Goal: Information Seeking & Learning: Learn about a topic

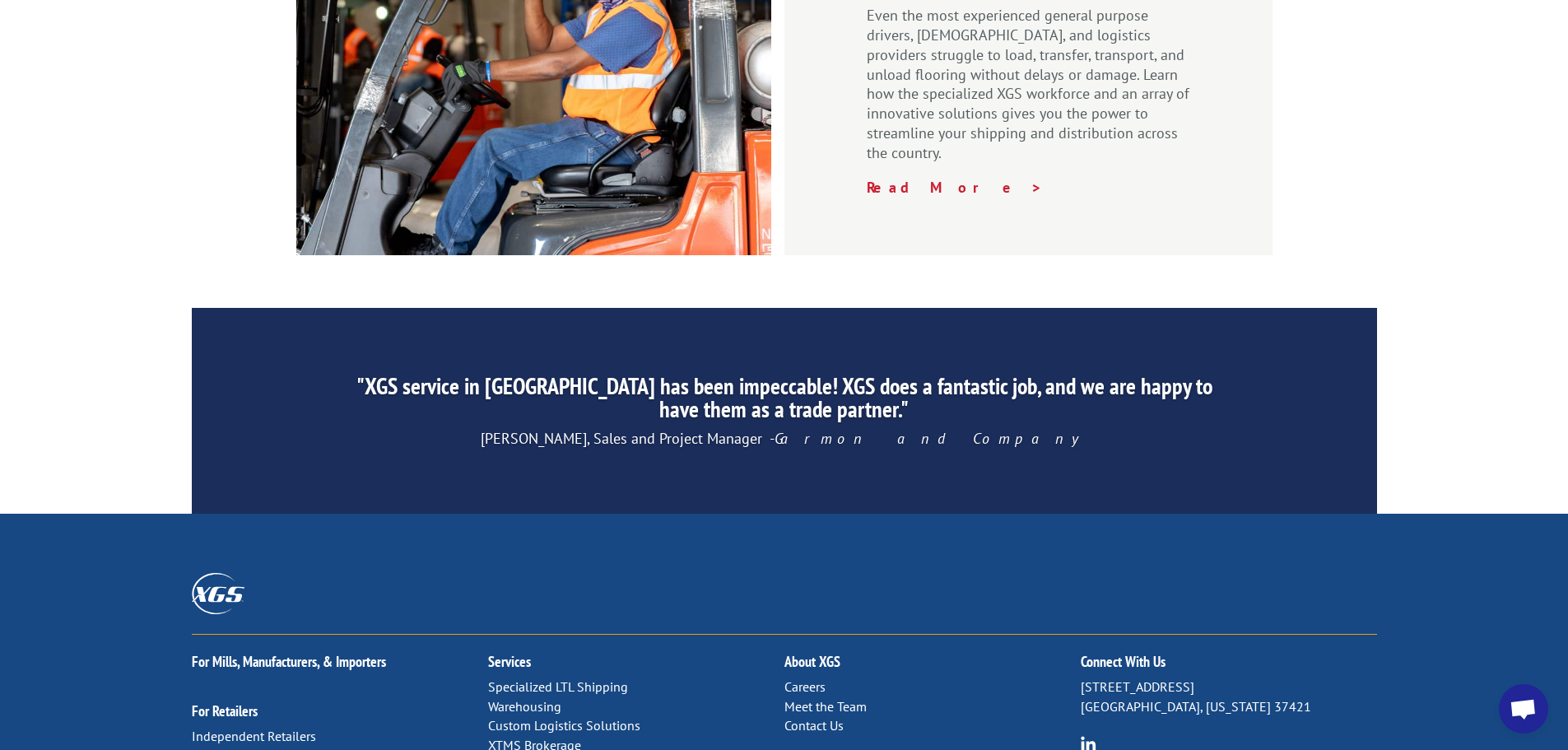
scroll to position [2447, 0]
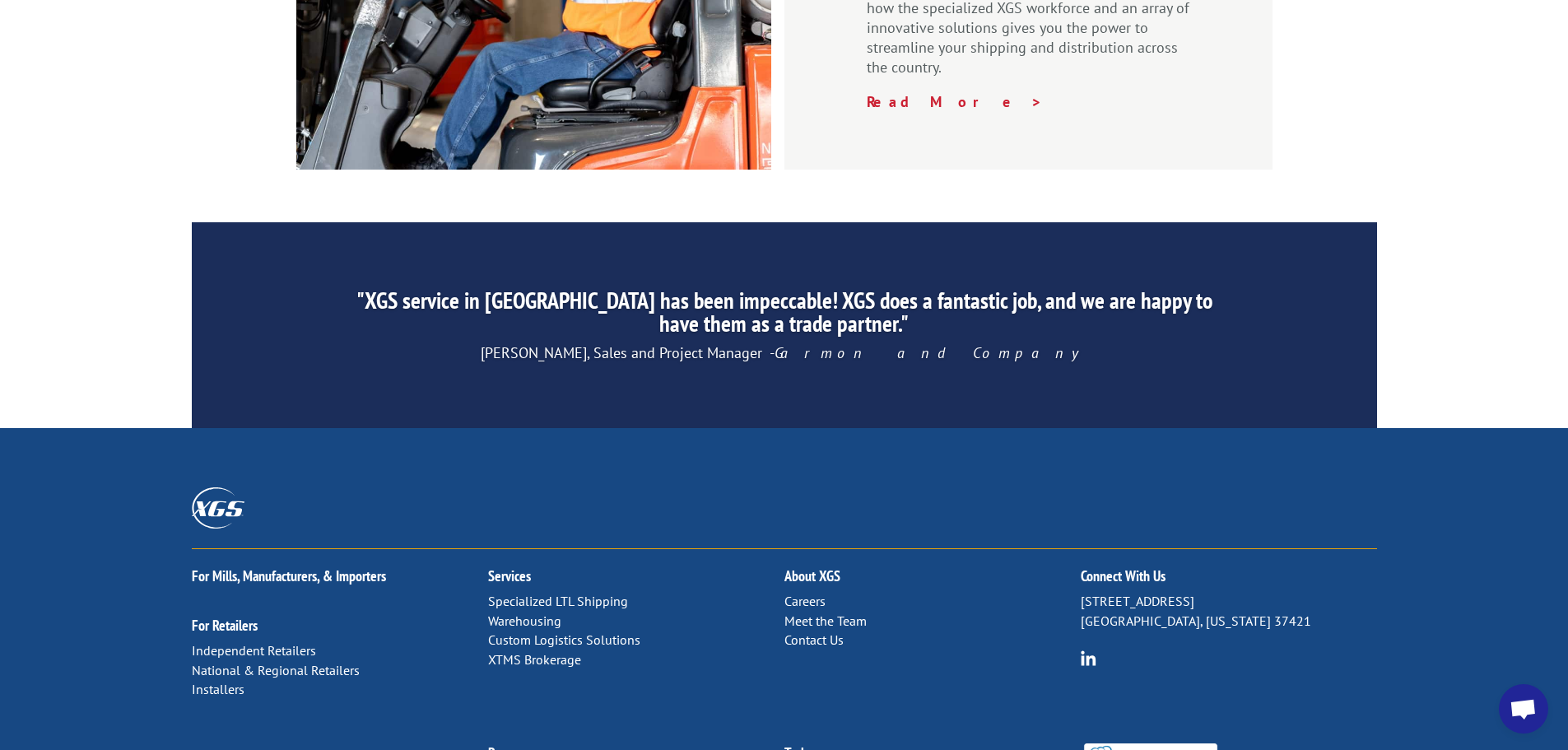
click at [803, 593] on link "Careers" at bounding box center [805, 601] width 42 height 17
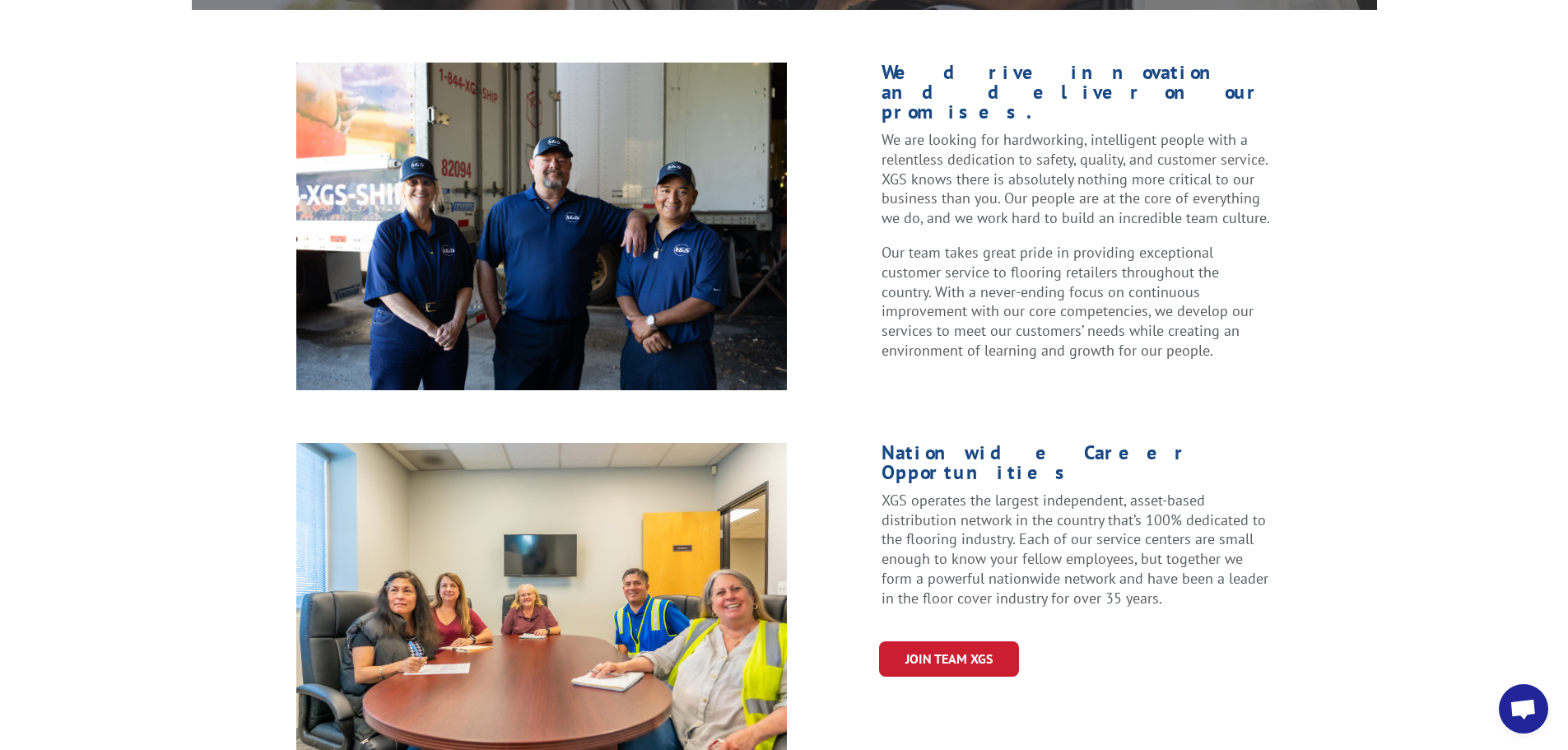
scroll to position [447, 0]
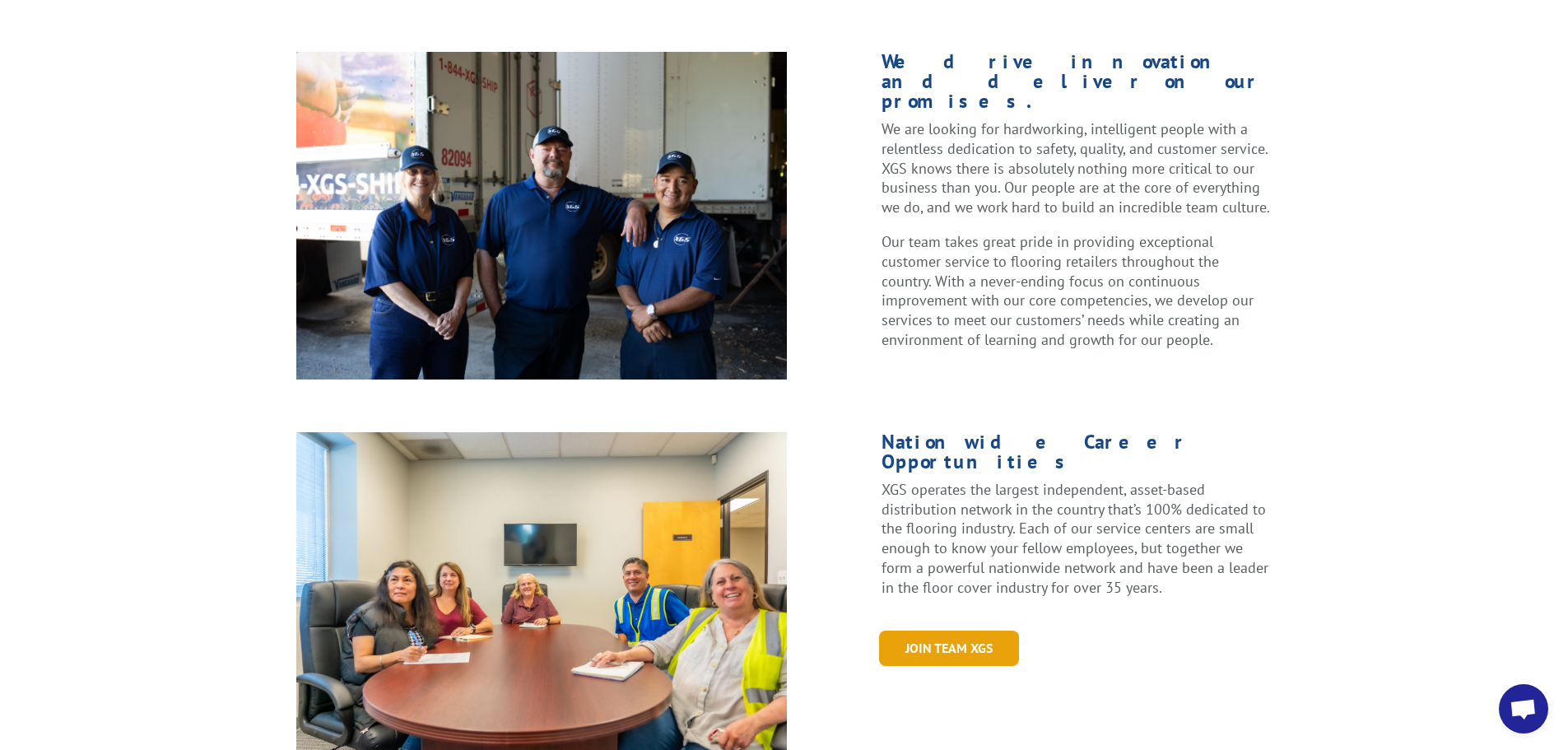
click at [948, 631] on link "Join Team XGS" at bounding box center [949, 648] width 140 height 35
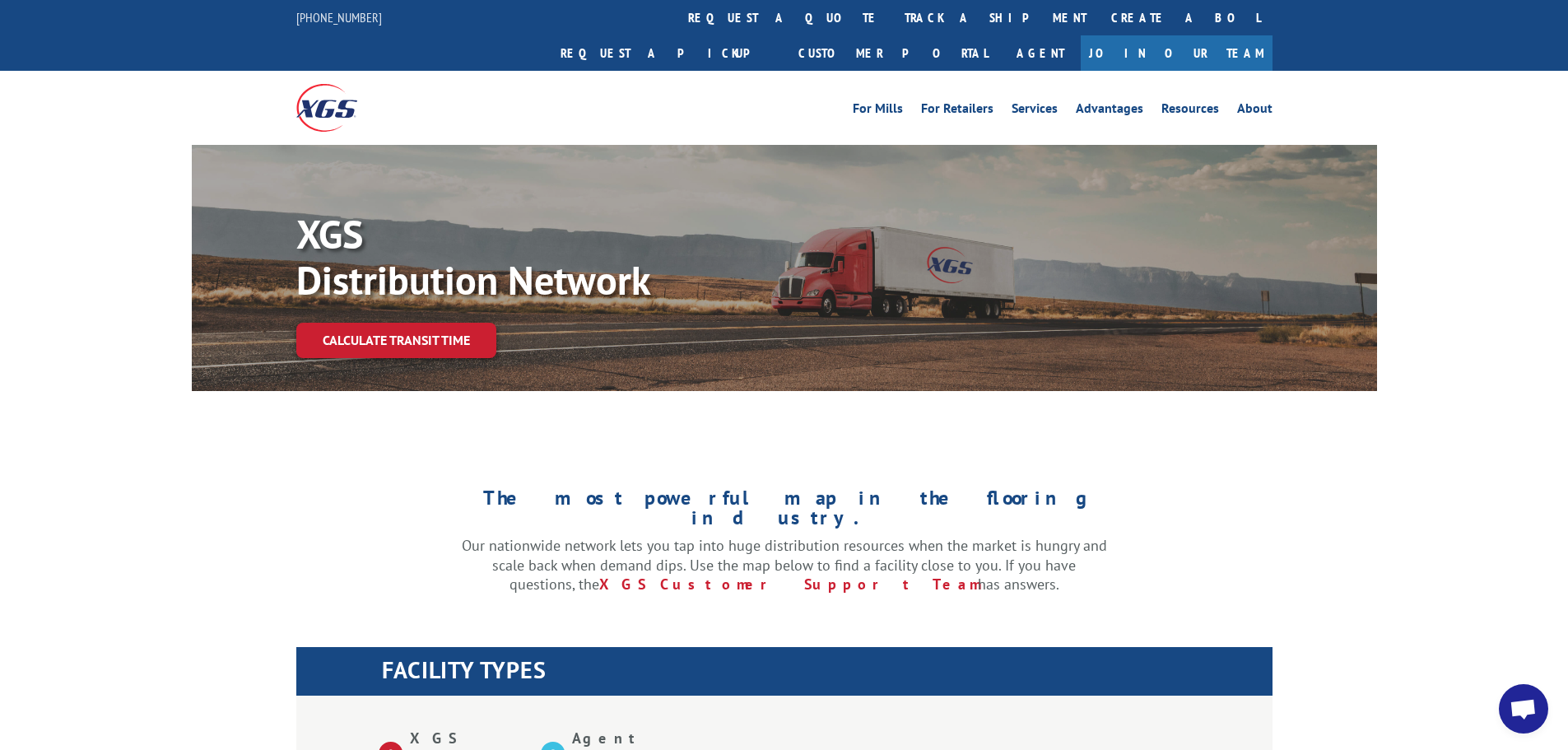
scroll to position [576, 0]
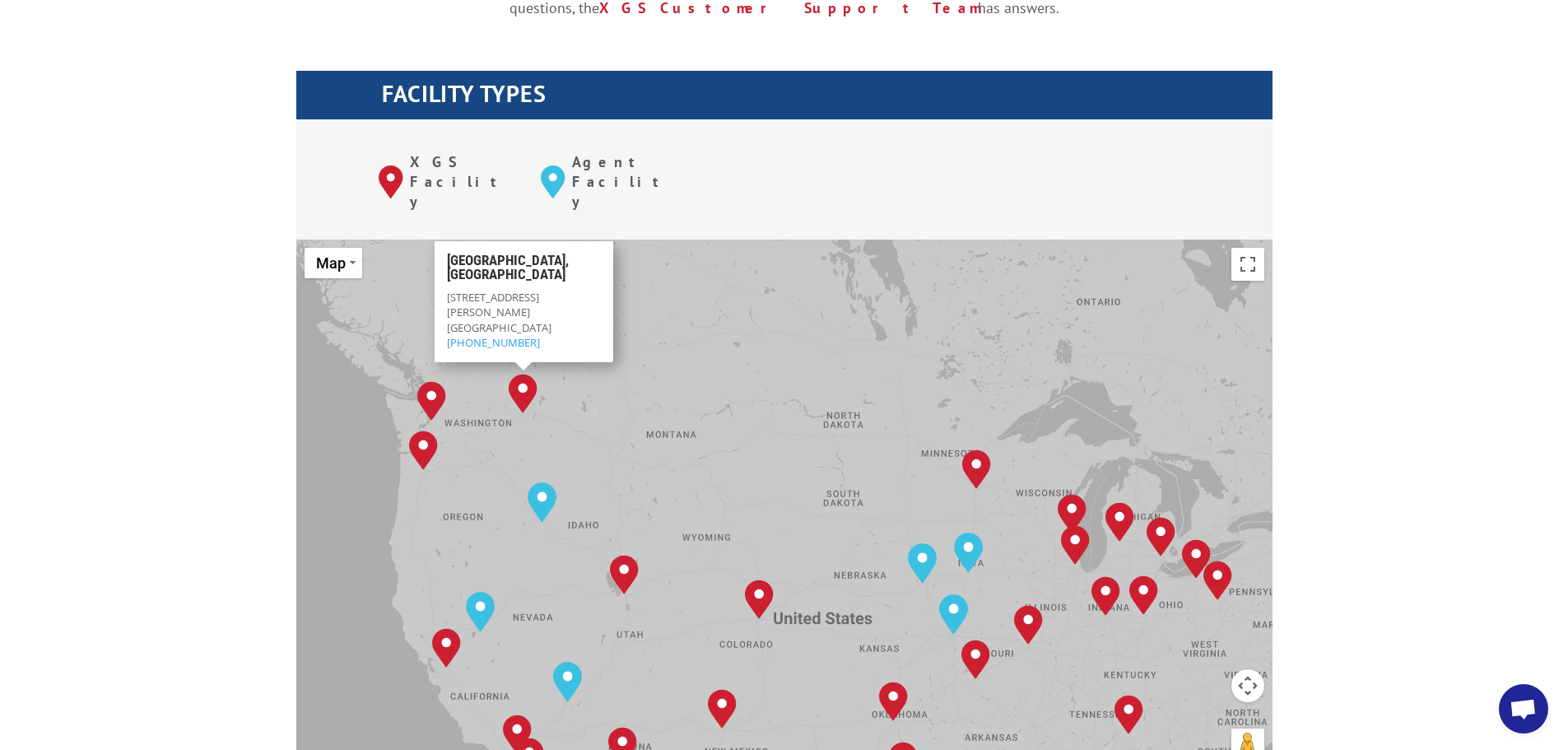
drag, startPoint x: 676, startPoint y: 333, endPoint x: 769, endPoint y: 373, distance: 101.2
click at [782, 368] on div "[GEOGRAPHIC_DATA], [GEOGRAPHIC_DATA] [GEOGRAPHIC_DATA], [GEOGRAPHIC_DATA] [GEOG…" at bounding box center [784, 510] width 977 height 541
